Goal: Transaction & Acquisition: Purchase product/service

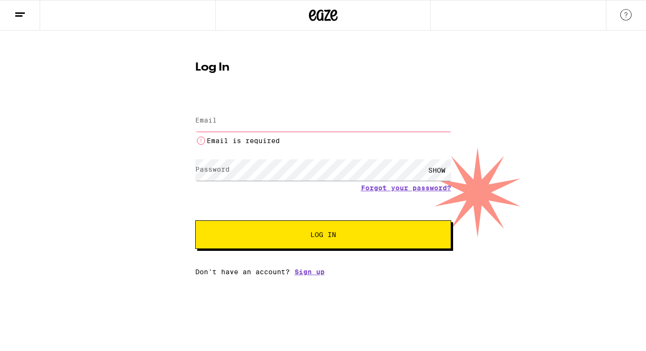
click at [260, 131] on input "Email" at bounding box center [323, 120] width 256 height 21
type input "[EMAIL_ADDRESS][DOMAIN_NAME]"
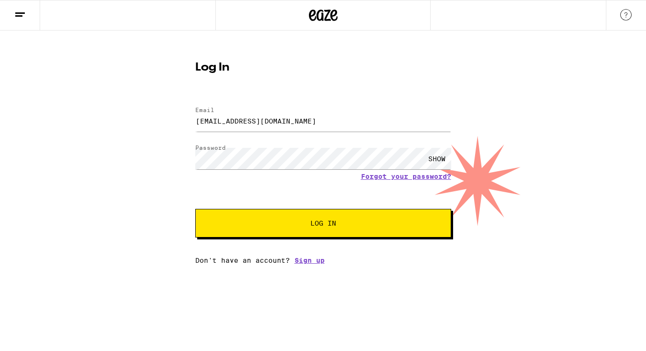
click at [258, 220] on button "Log In" at bounding box center [323, 223] width 256 height 29
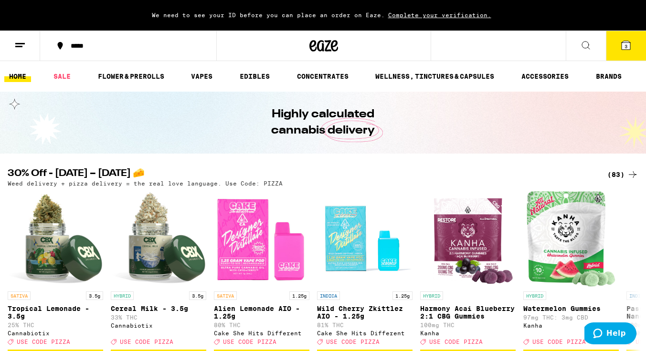
click at [616, 49] on button "3" at bounding box center [626, 46] width 40 height 30
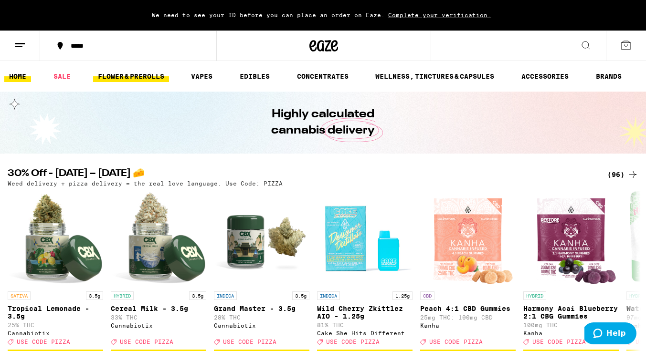
click at [151, 76] on link "FLOWER & PREROLLS" at bounding box center [131, 76] width 76 height 11
click at [149, 80] on link "FLOWER & PREROLLS" at bounding box center [131, 76] width 76 height 11
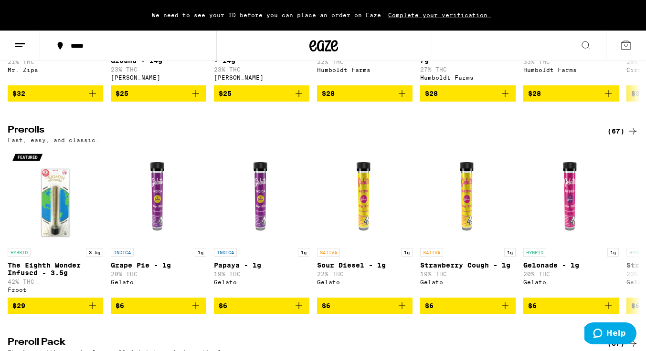
scroll to position [524, 0]
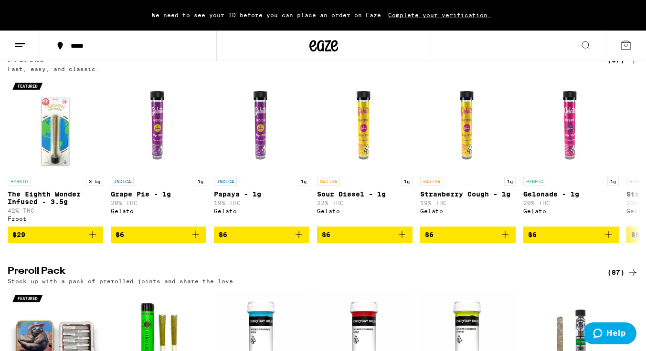
click at [619, 66] on div "(67)" at bounding box center [622, 59] width 31 height 11
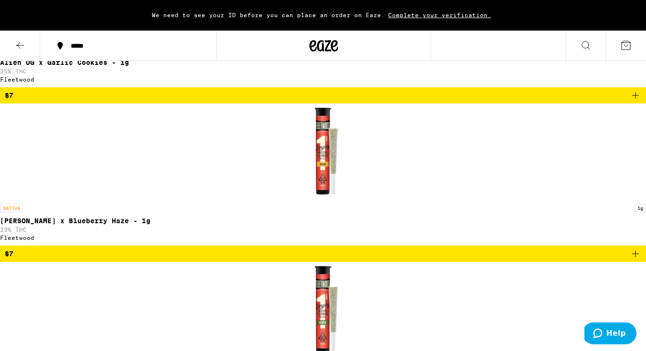
scroll to position [1528, 0]
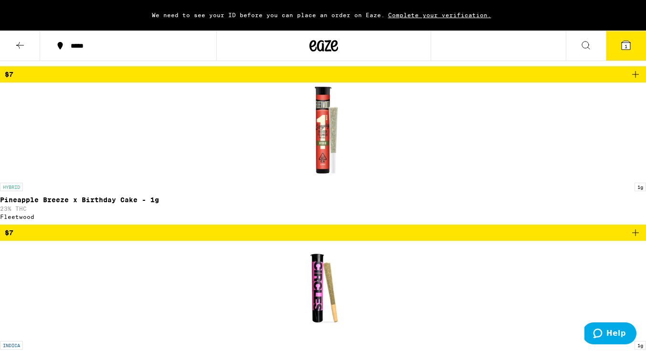
scroll to position [1650, 0]
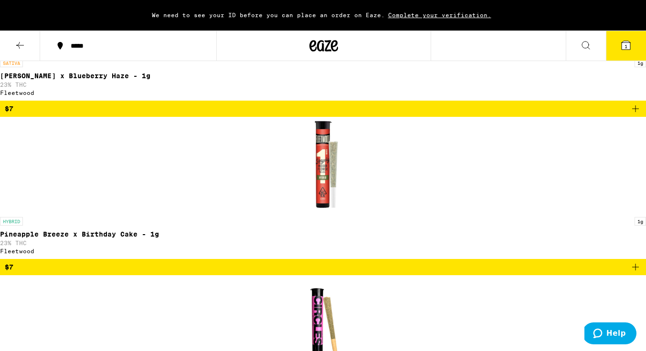
click at [627, 46] on span "3" at bounding box center [625, 46] width 3 height 6
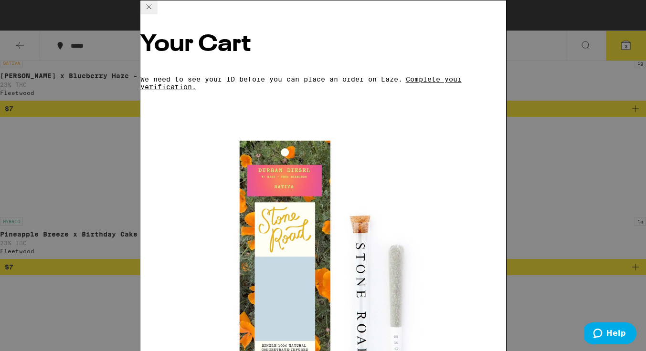
click at [462, 75] on span "Complete your verification." at bounding box center [300, 82] width 321 height 15
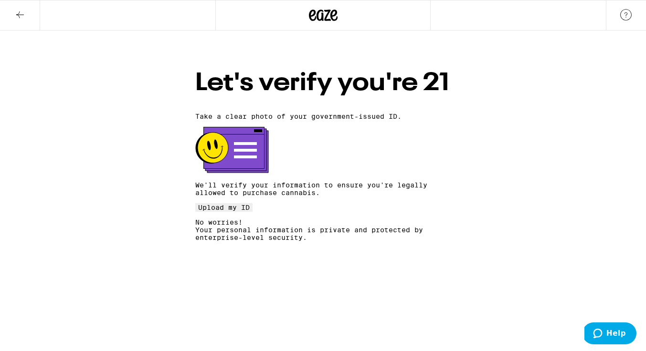
click at [250, 211] on span "Upload my ID" at bounding box center [224, 208] width 52 height 8
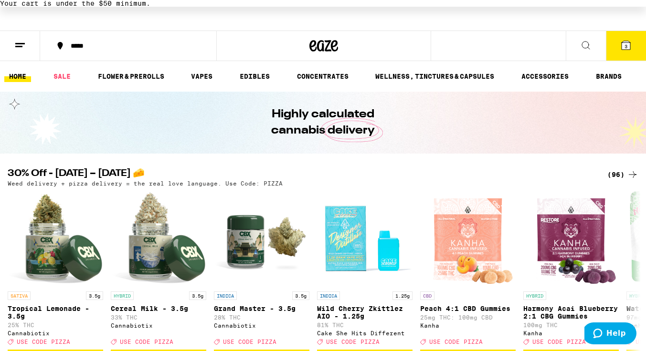
click at [589, 51] on button at bounding box center [586, 46] width 40 height 30
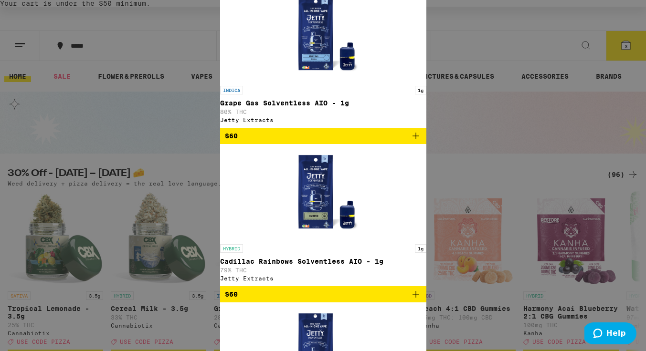
type input "organic"
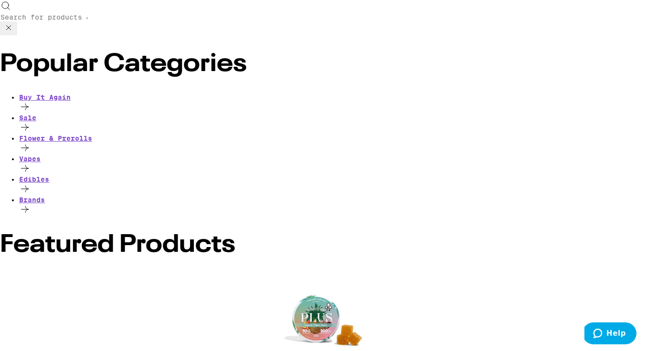
click at [17, 21] on button at bounding box center [8, 28] width 17 height 14
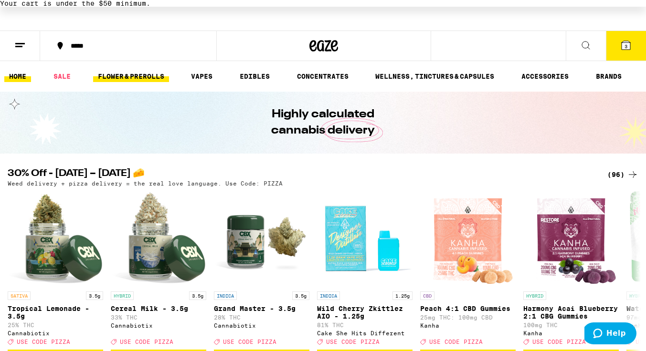
click at [127, 78] on link "FLOWER & PREROLLS" at bounding box center [131, 76] width 76 height 11
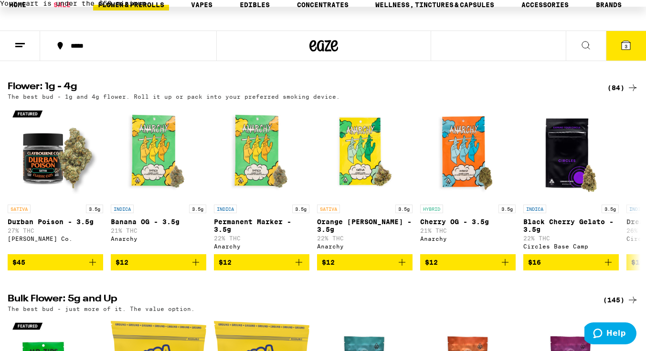
scroll to position [70, 0]
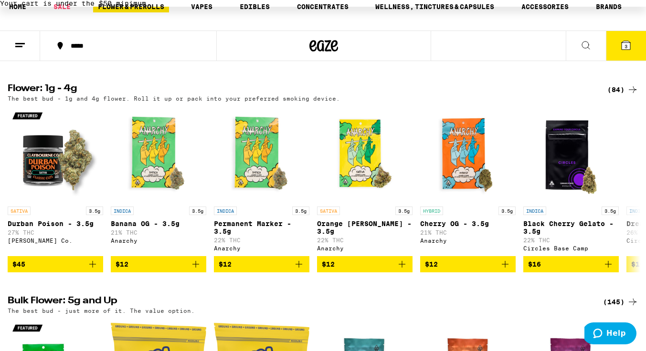
click at [614, 95] on div "(84)" at bounding box center [622, 89] width 31 height 11
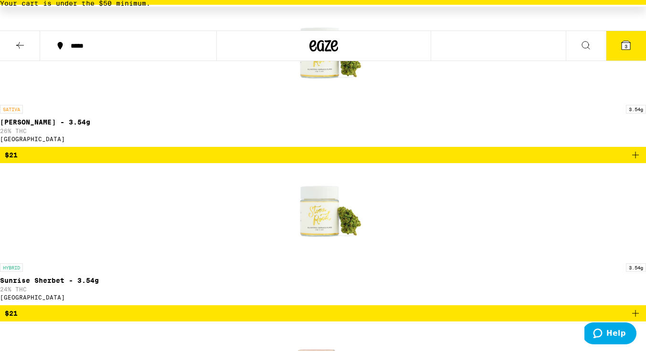
scroll to position [2883, 0]
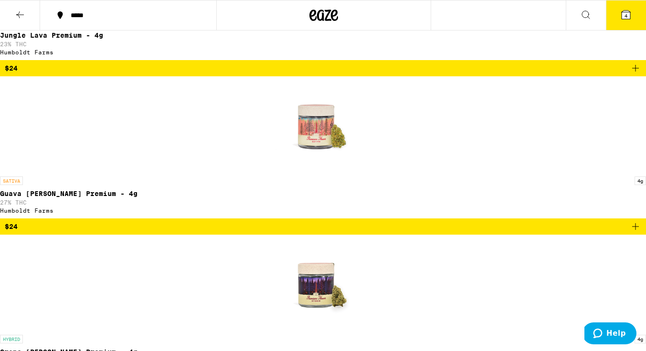
scroll to position [3495, 0]
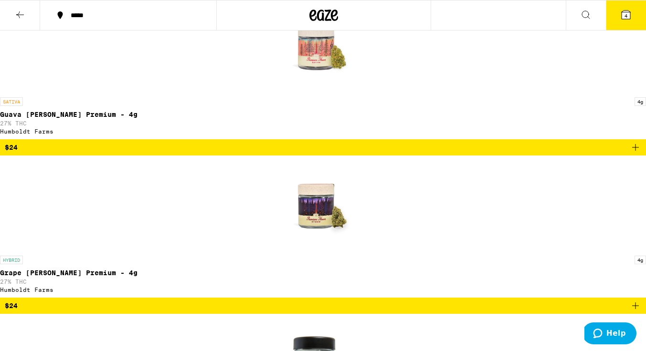
click at [630, 13] on icon at bounding box center [626, 15] width 9 height 9
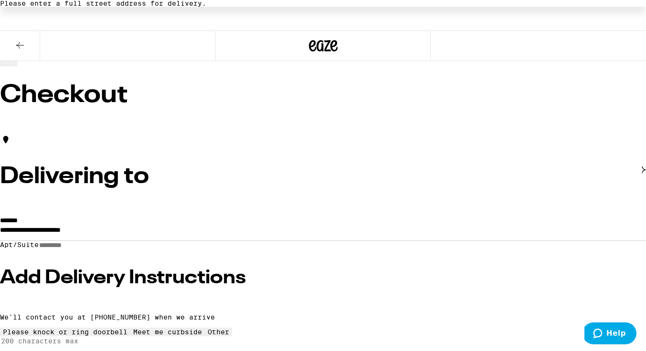
scroll to position [12, 0]
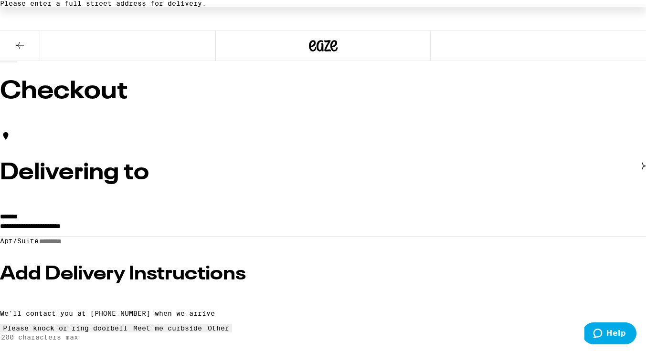
drag, startPoint x: 193, startPoint y: 206, endPoint x: 14, endPoint y: 207, distance: 179.0
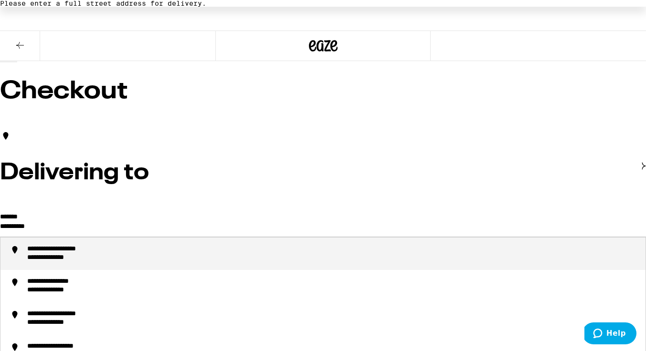
type input "**********"
click at [103, 245] on div "**********" at bounding box center [66, 249] width 78 height 9
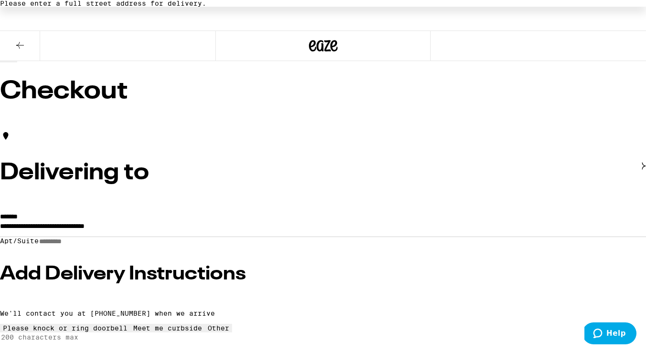
type input "**********"
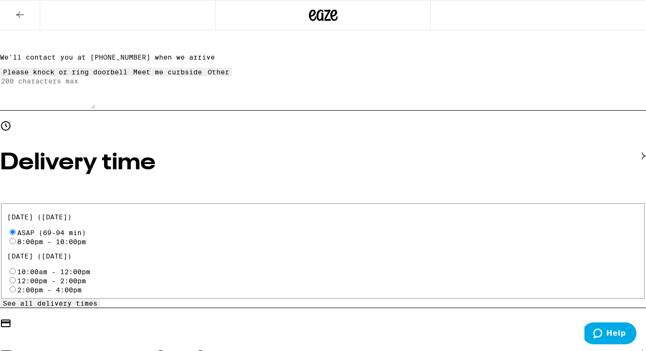
scroll to position [241, 0]
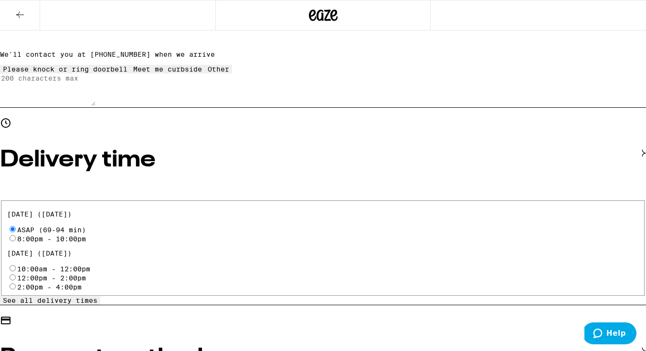
radio input "true"
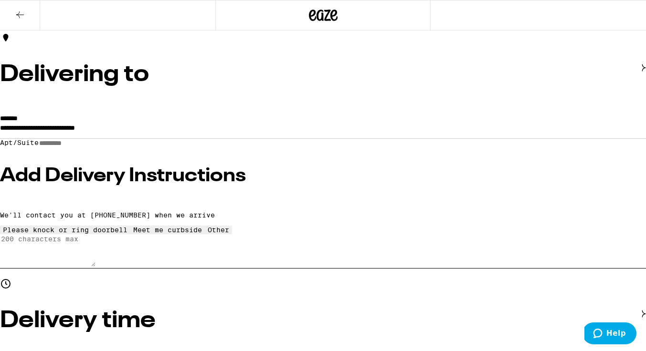
scroll to position [84, 0]
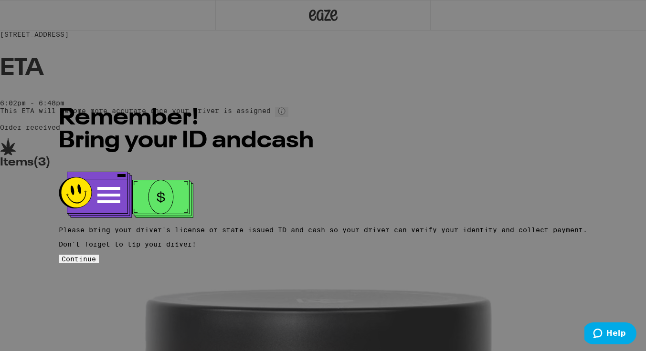
click at [96, 255] on span "Continue" at bounding box center [79, 259] width 34 height 8
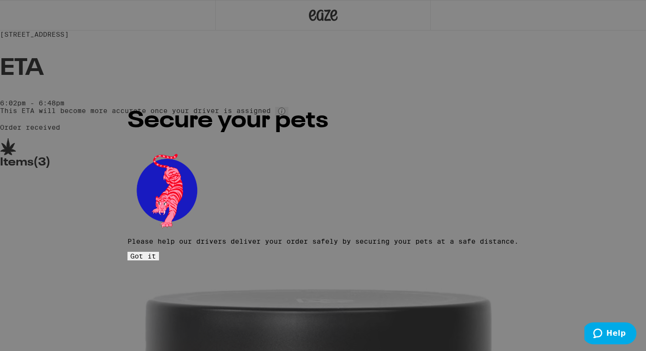
click at [159, 252] on button "Got it" at bounding box center [143, 256] width 32 height 9
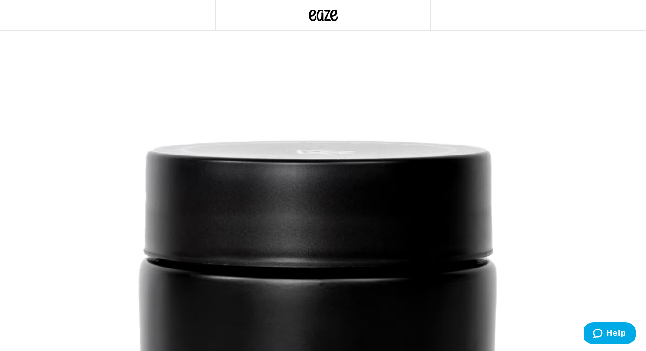
scroll to position [171, 0]
